Goal: Task Accomplishment & Management: Use online tool/utility

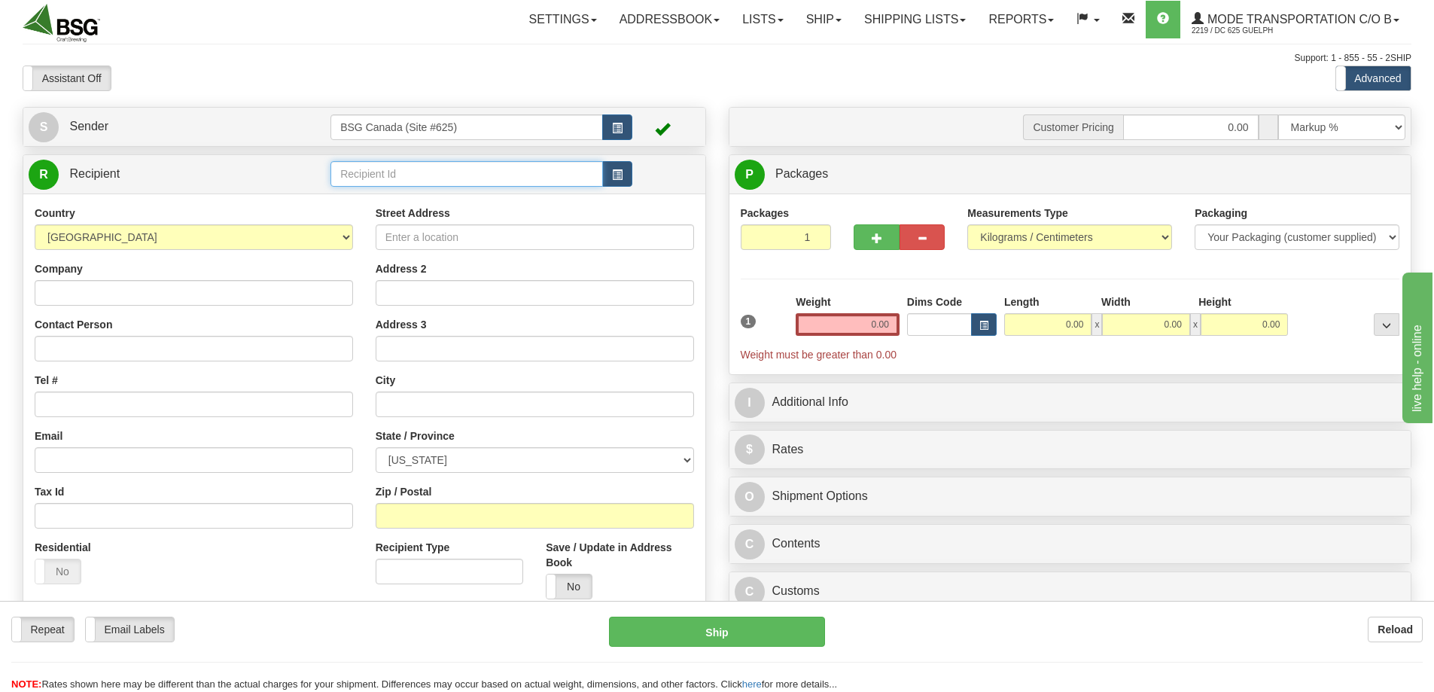
click at [452, 175] on input "text" at bounding box center [467, 174] width 273 height 26
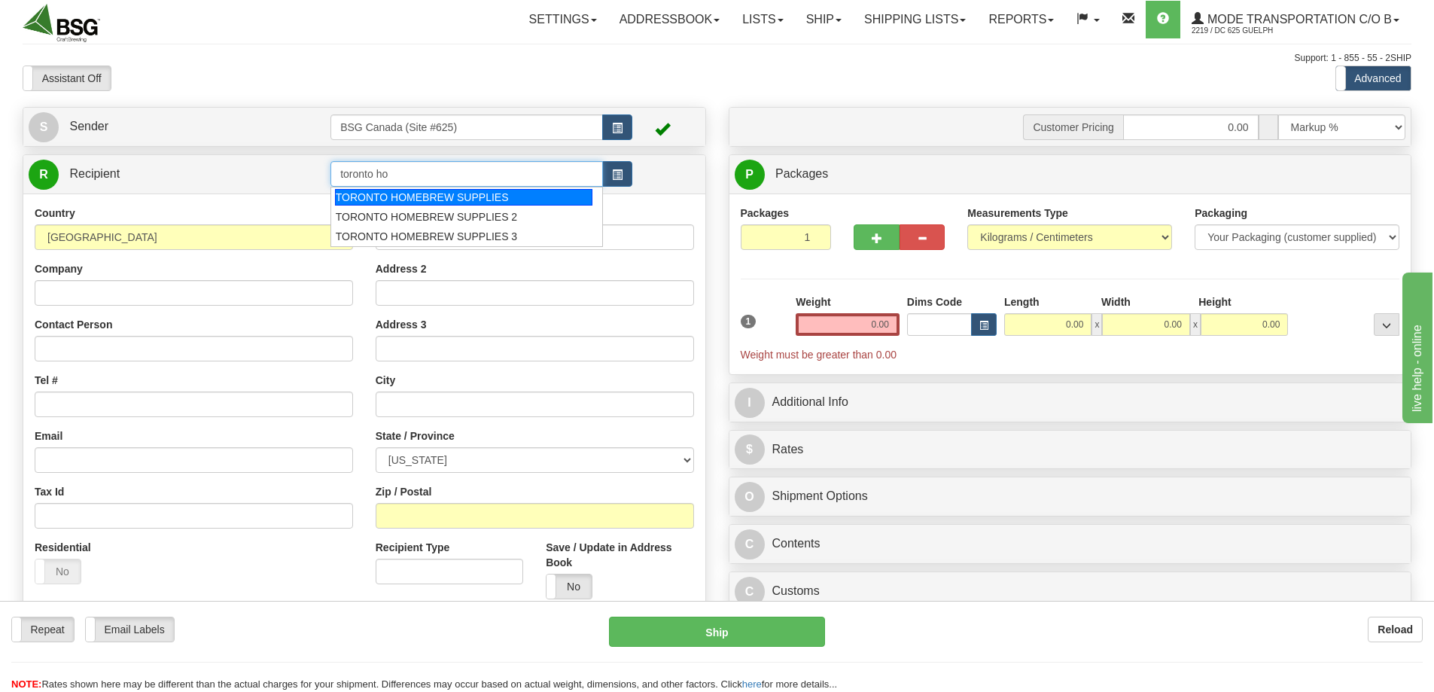
click at [497, 198] on div "TORONTO HOMEBREW SUPPLIES" at bounding box center [464, 197] width 258 height 17
type input "TORONTO HOMEBREW SUPPLIES"
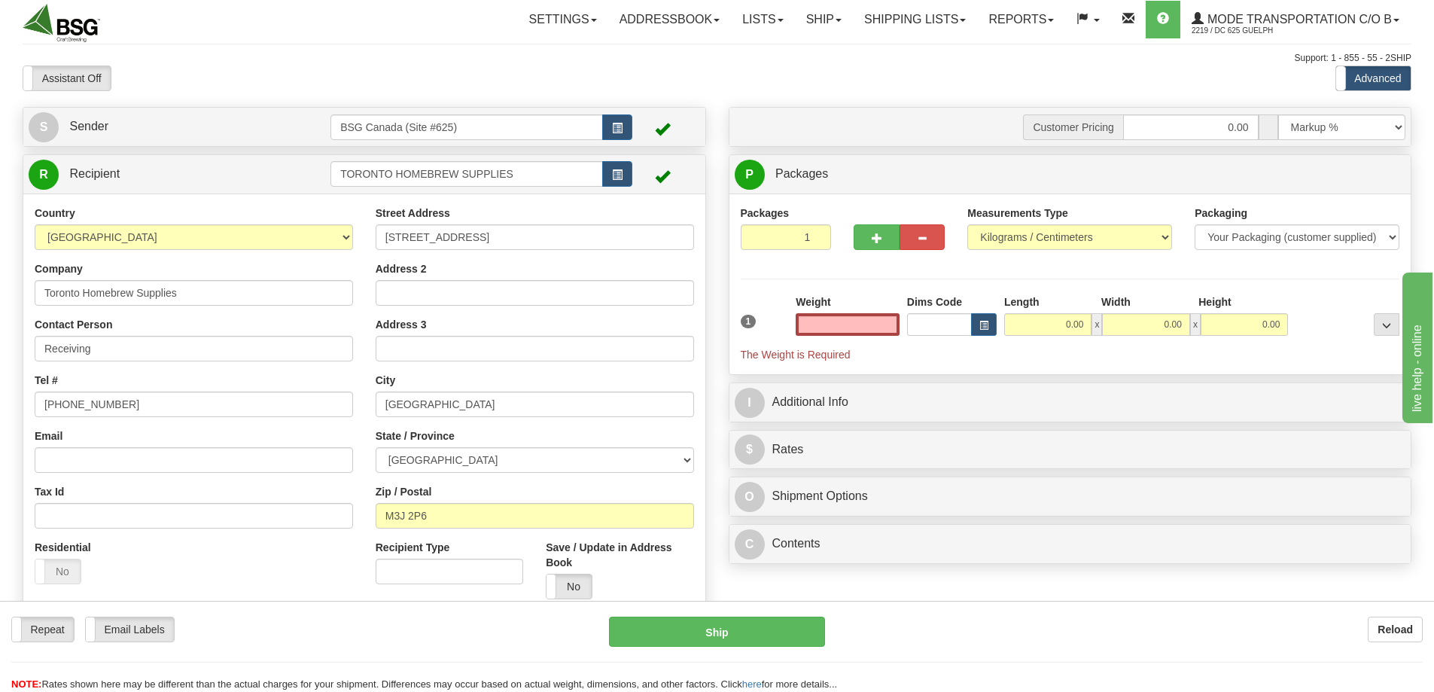
type input "0.00"
click at [767, 234] on input "1" at bounding box center [786, 237] width 91 height 26
click at [845, 322] on input "0.00" at bounding box center [848, 324] width 104 height 23
click at [845, 322] on input "text" at bounding box center [848, 324] width 104 height 23
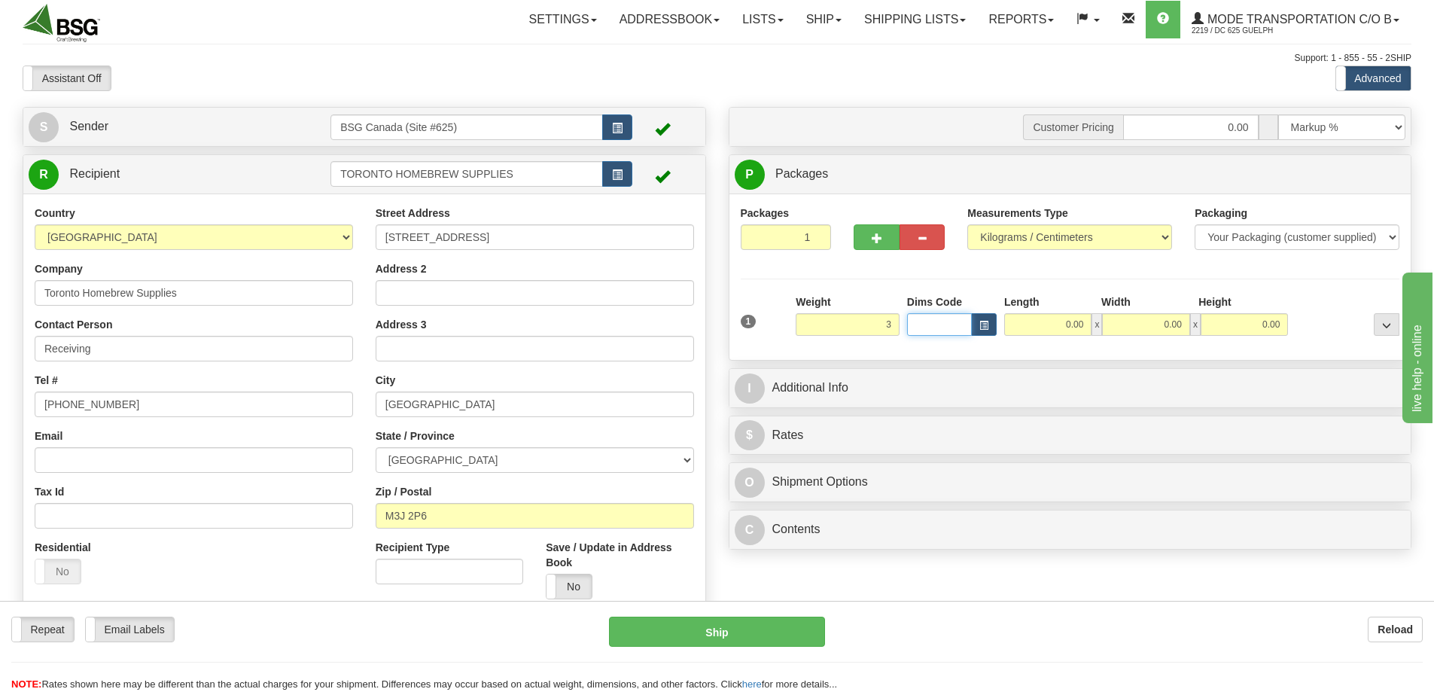
type input "3.00"
type input "35.00"
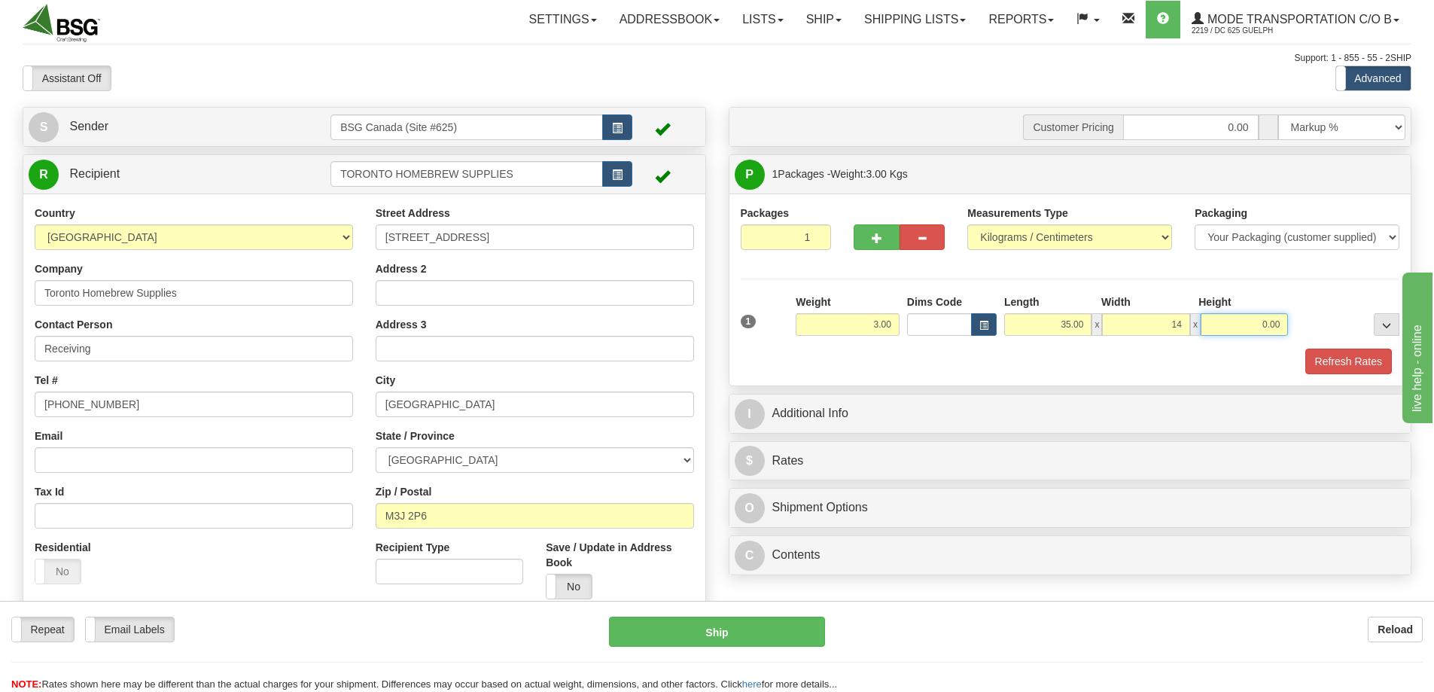
type input "14.00"
click at [1328, 363] on button "Refresh Rates" at bounding box center [1348, 362] width 87 height 26
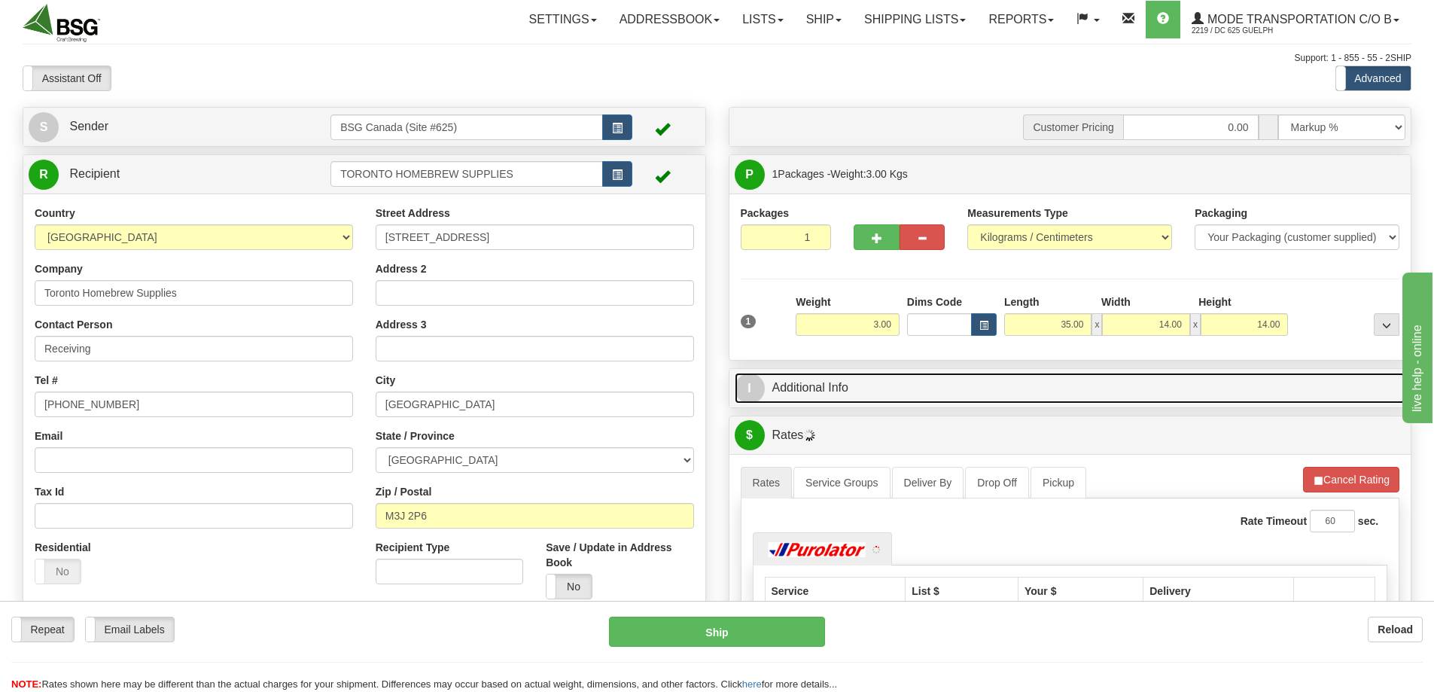
click at [869, 392] on link "I Additional Info" at bounding box center [1071, 388] width 672 height 31
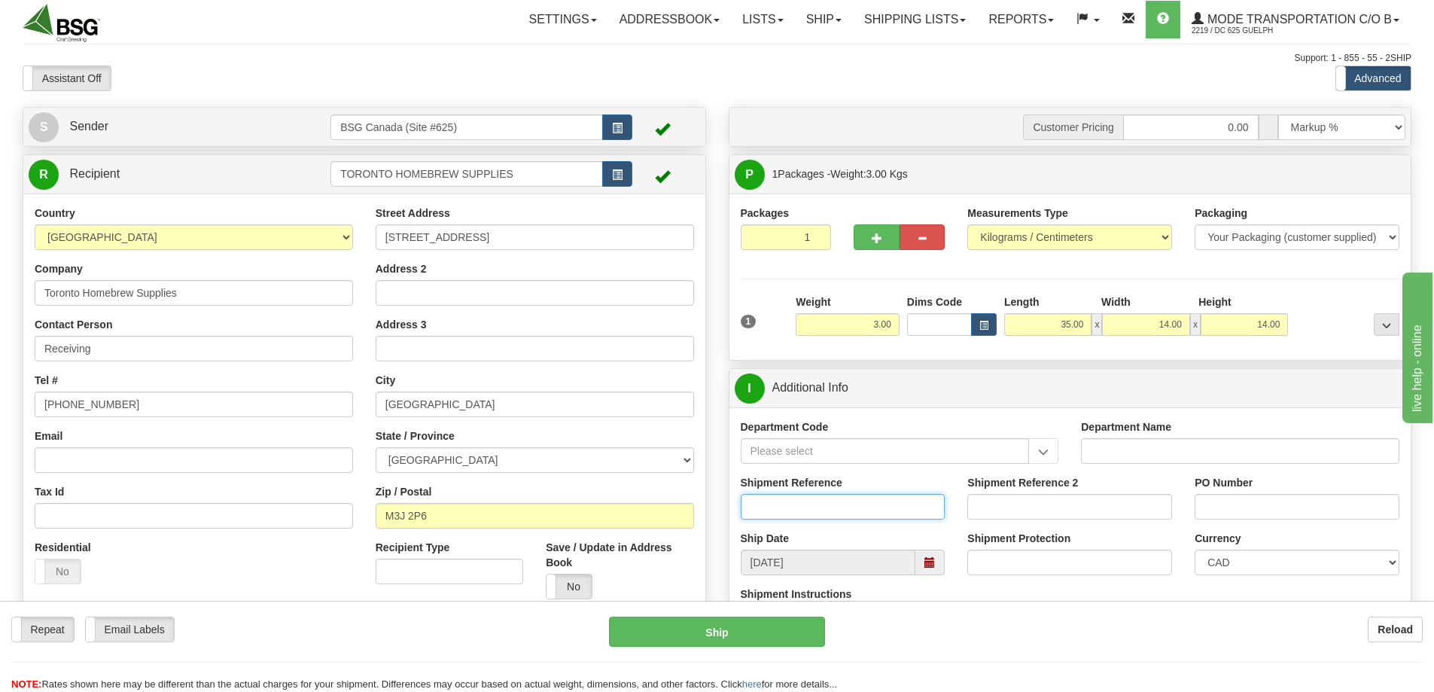
click at [809, 507] on input "Shipment Reference" at bounding box center [843, 507] width 205 height 26
paste input "O170-147240"
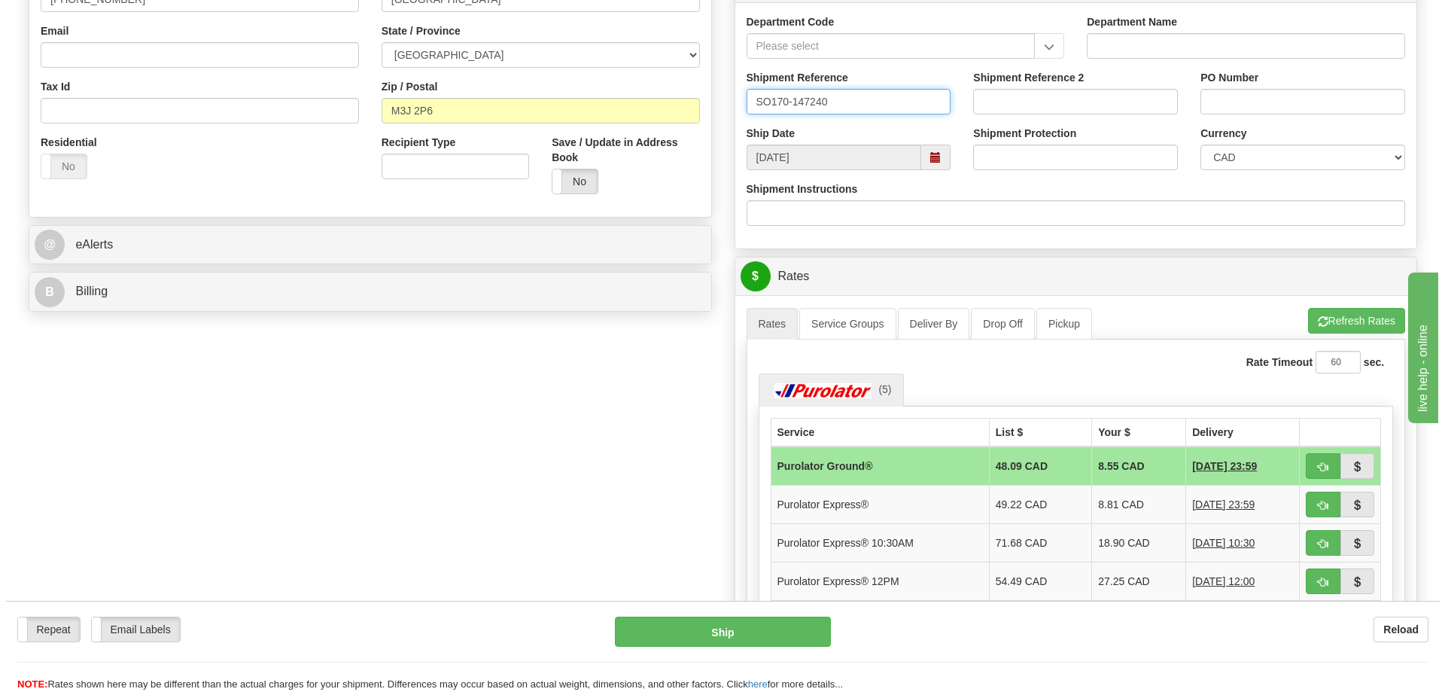
scroll to position [452, 0]
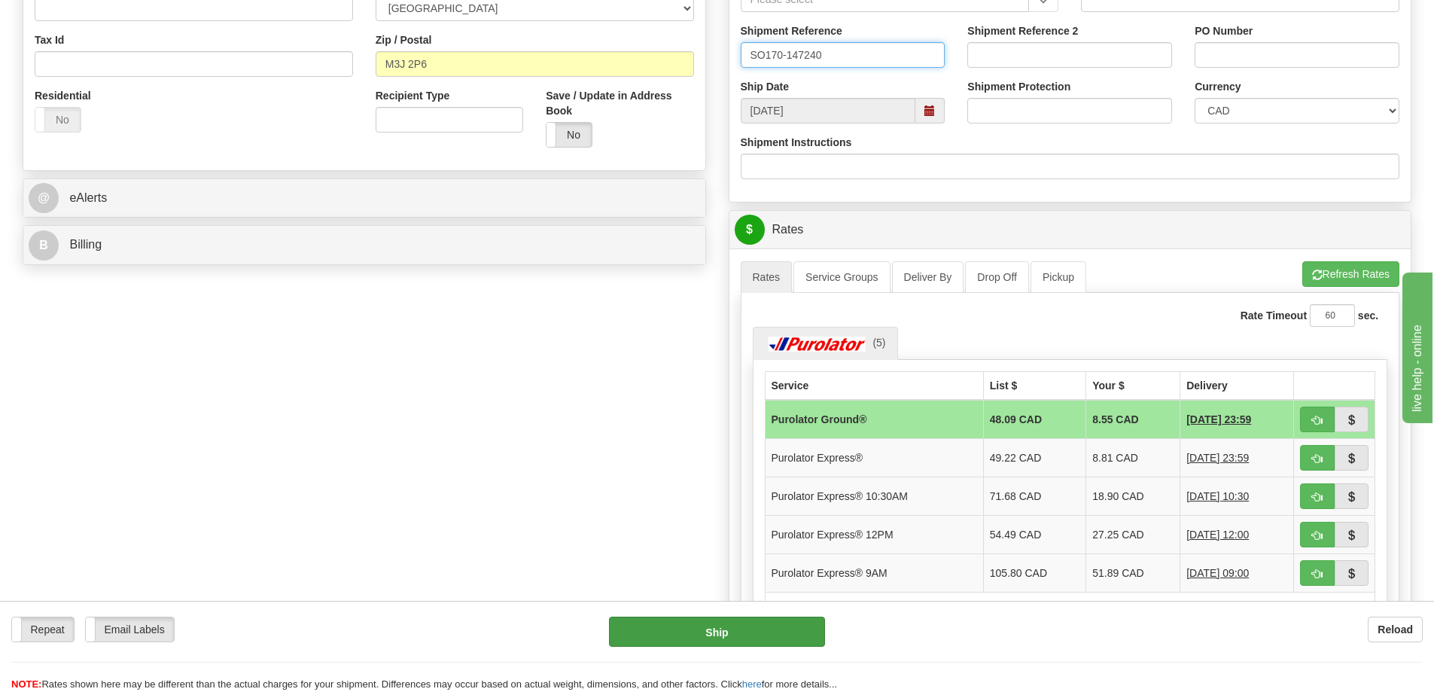
type input "SO170-147240"
click at [706, 631] on button "Ship" at bounding box center [717, 632] width 216 height 30
type input "260"
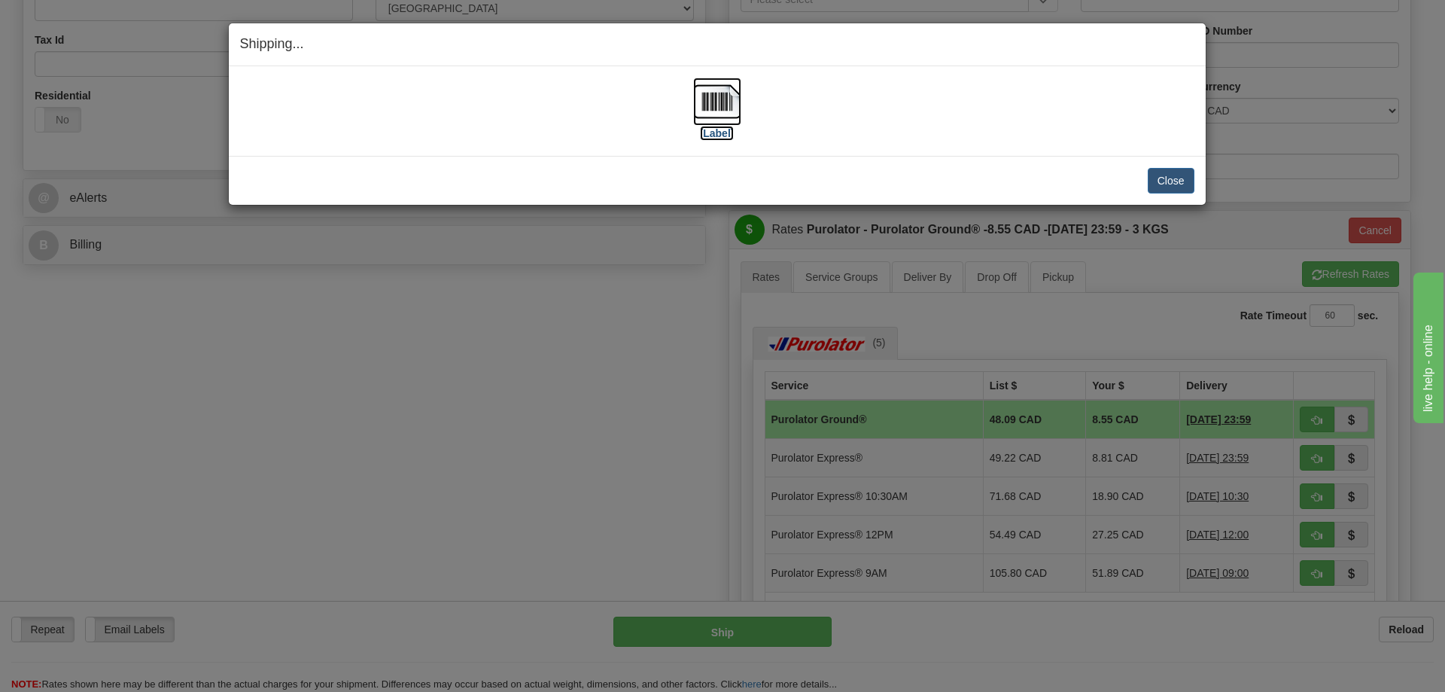
click at [722, 108] on img at bounding box center [717, 102] width 48 height 48
